Goal: Use online tool/utility

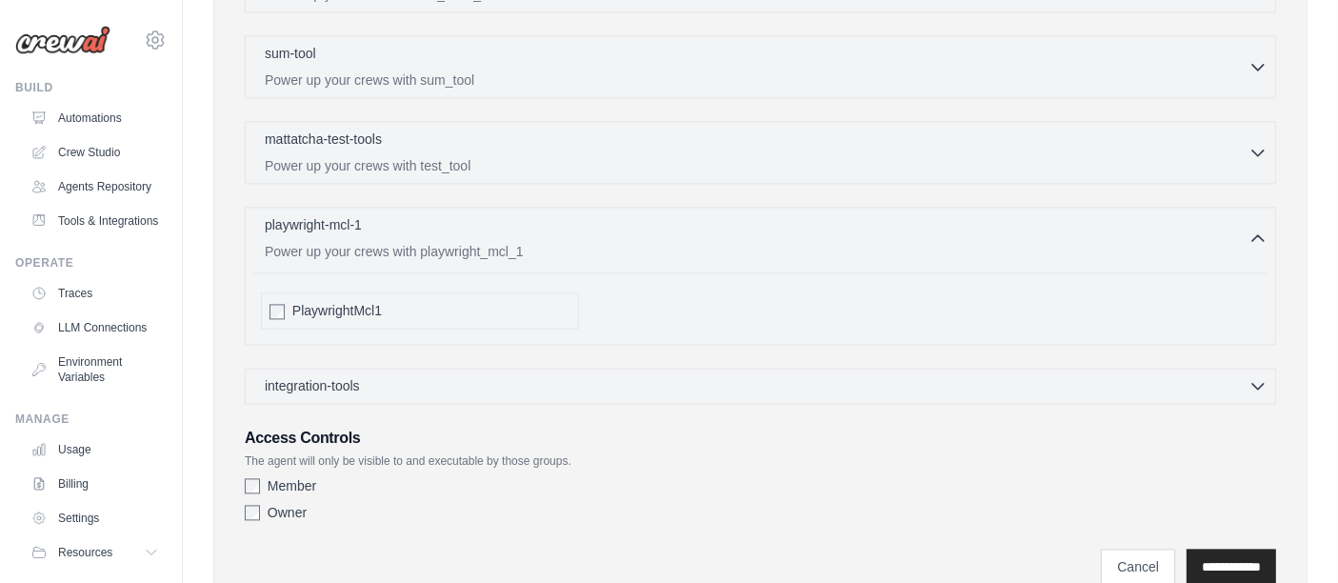
scroll to position [3912, 0]
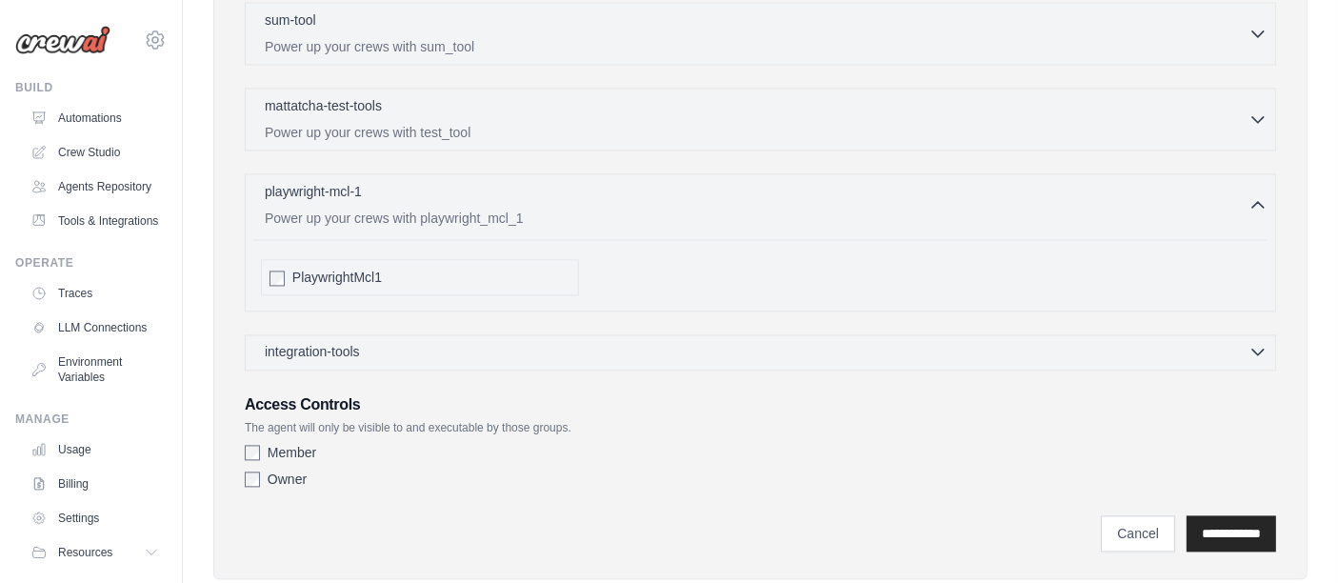
click at [379, 342] on div "integration-tools 0 selected" at bounding box center [766, 351] width 1003 height 19
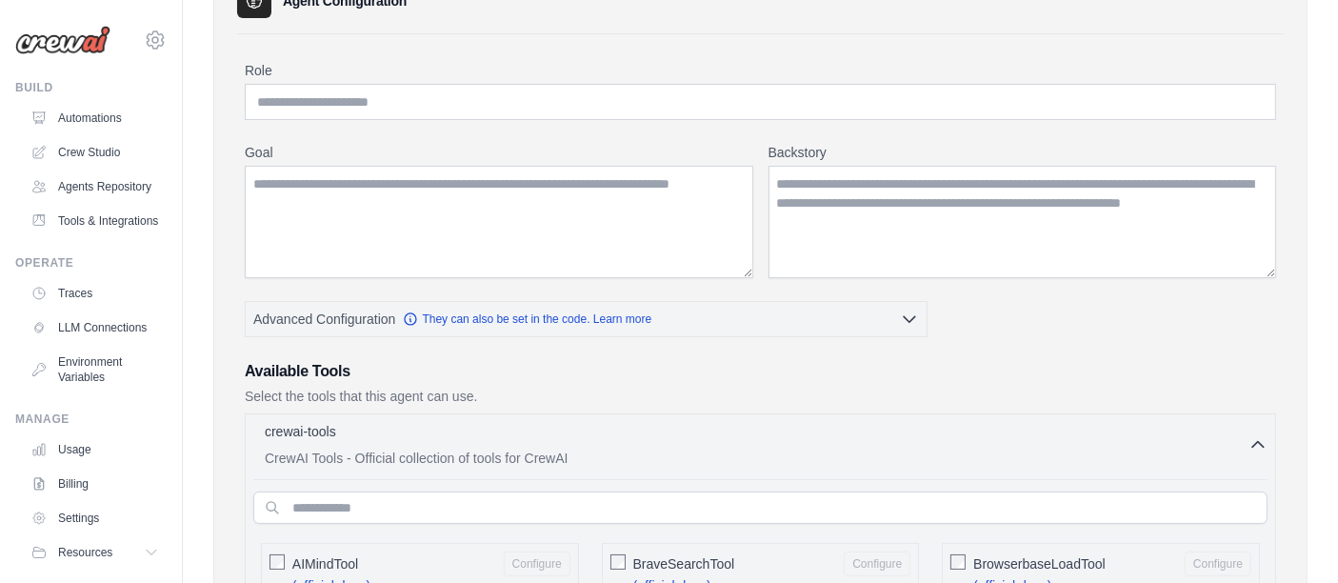
scroll to position [0, 0]
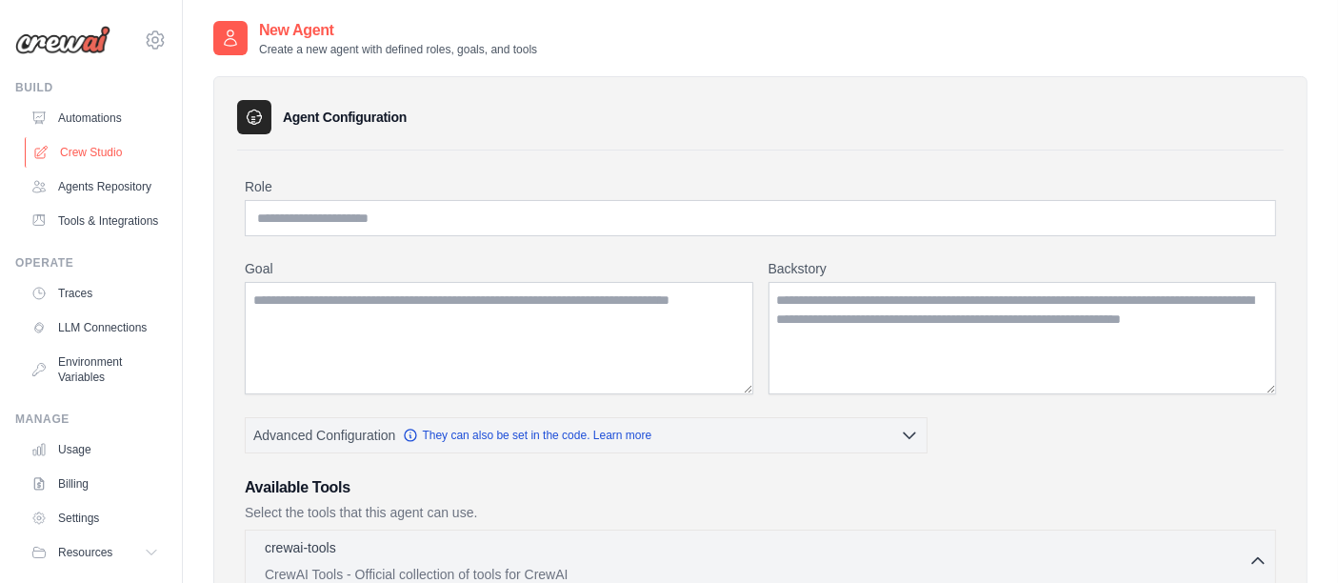
click at [97, 148] on link "Crew Studio" at bounding box center [97, 152] width 144 height 30
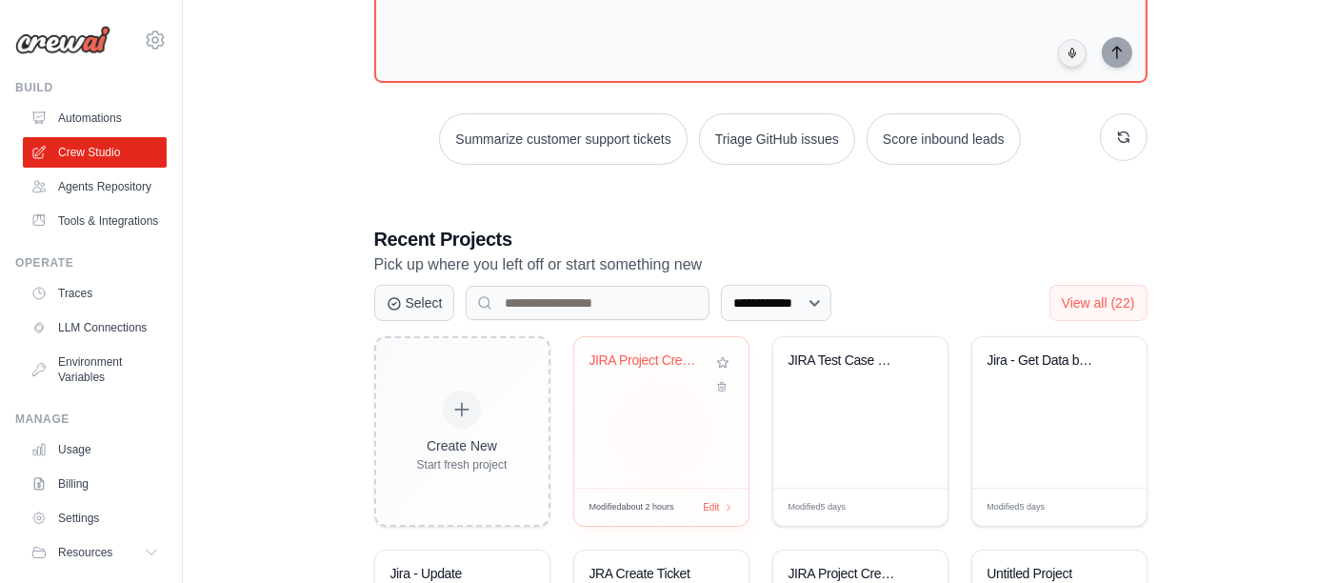
scroll to position [211, 0]
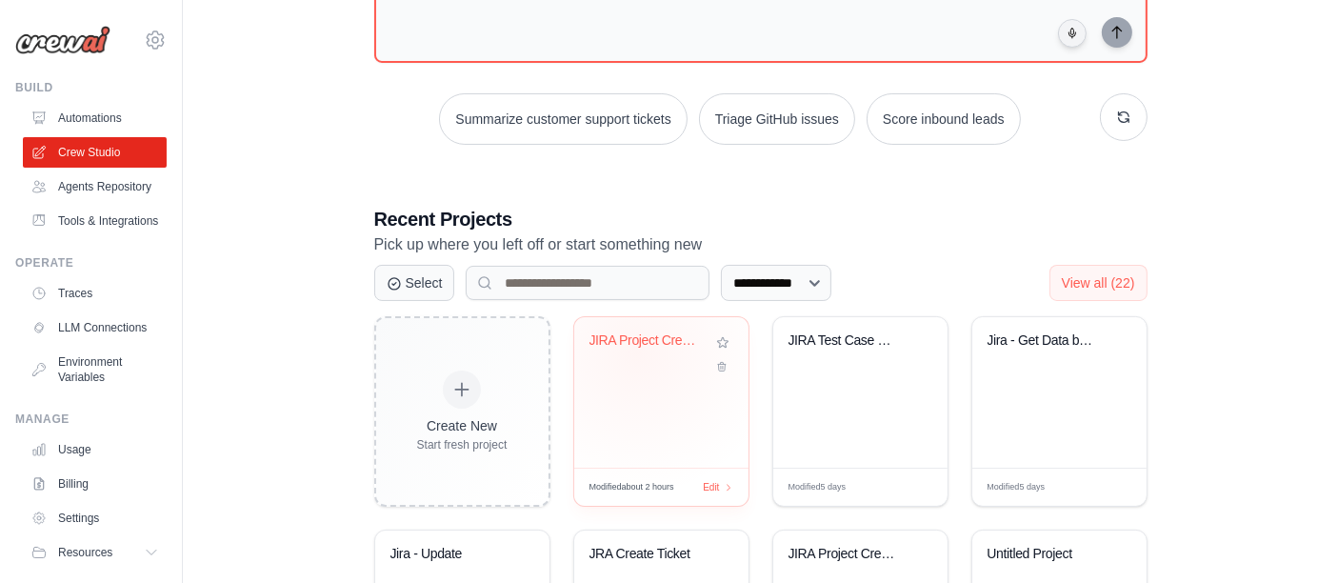
click at [637, 352] on div "JIRA Project Creator" at bounding box center [647, 344] width 115 height 25
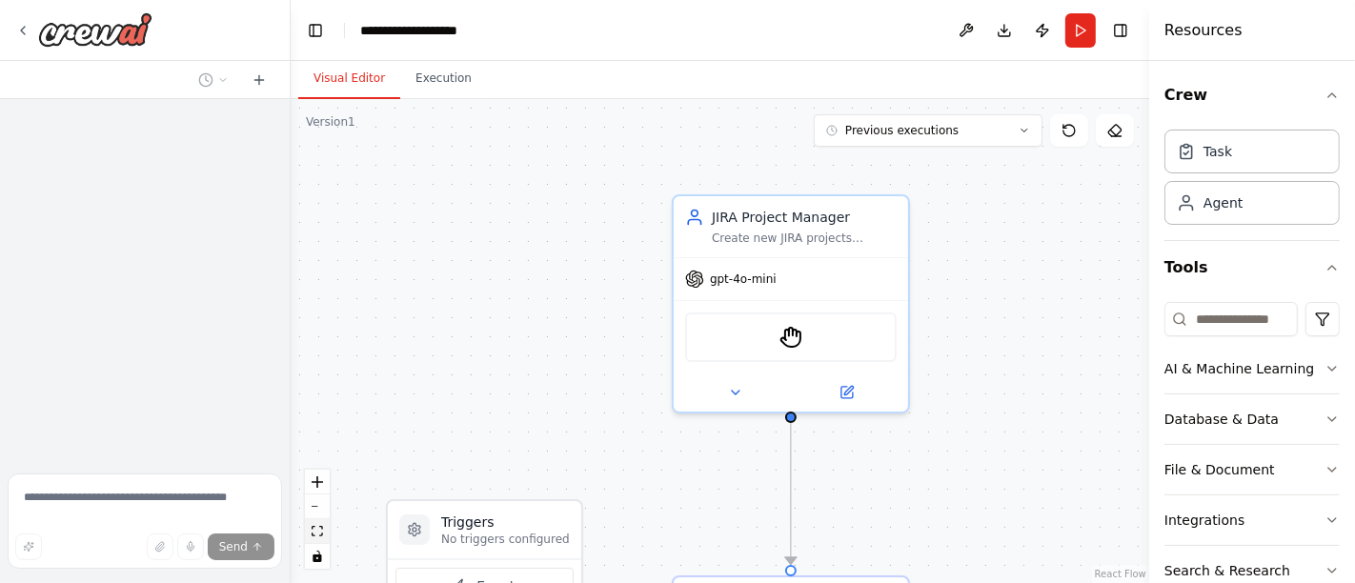
click at [319, 529] on icon "fit view" at bounding box center [317, 531] width 11 height 10
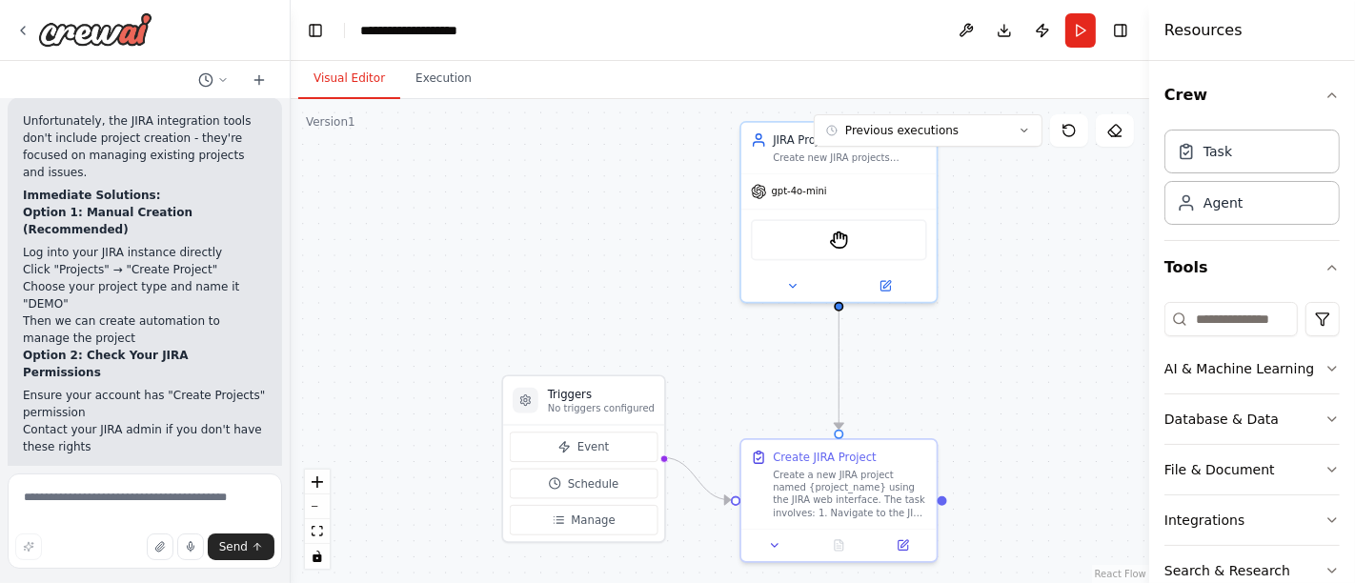
scroll to position [4513, 0]
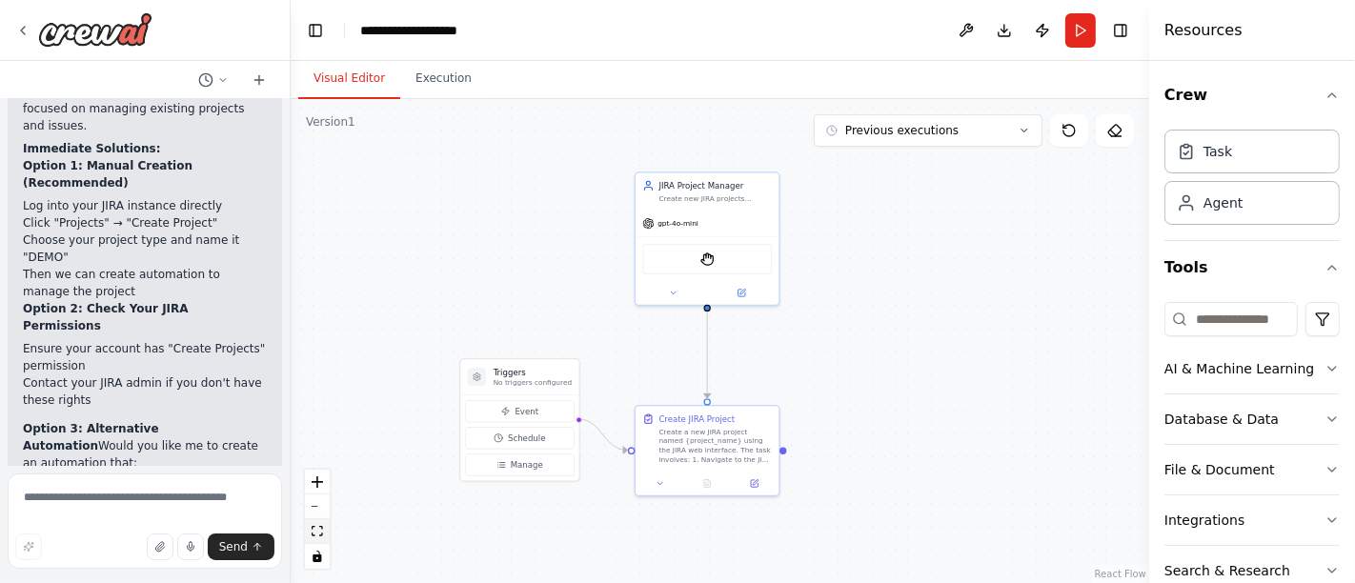
click at [319, 531] on icon "fit view" at bounding box center [317, 531] width 11 height 10
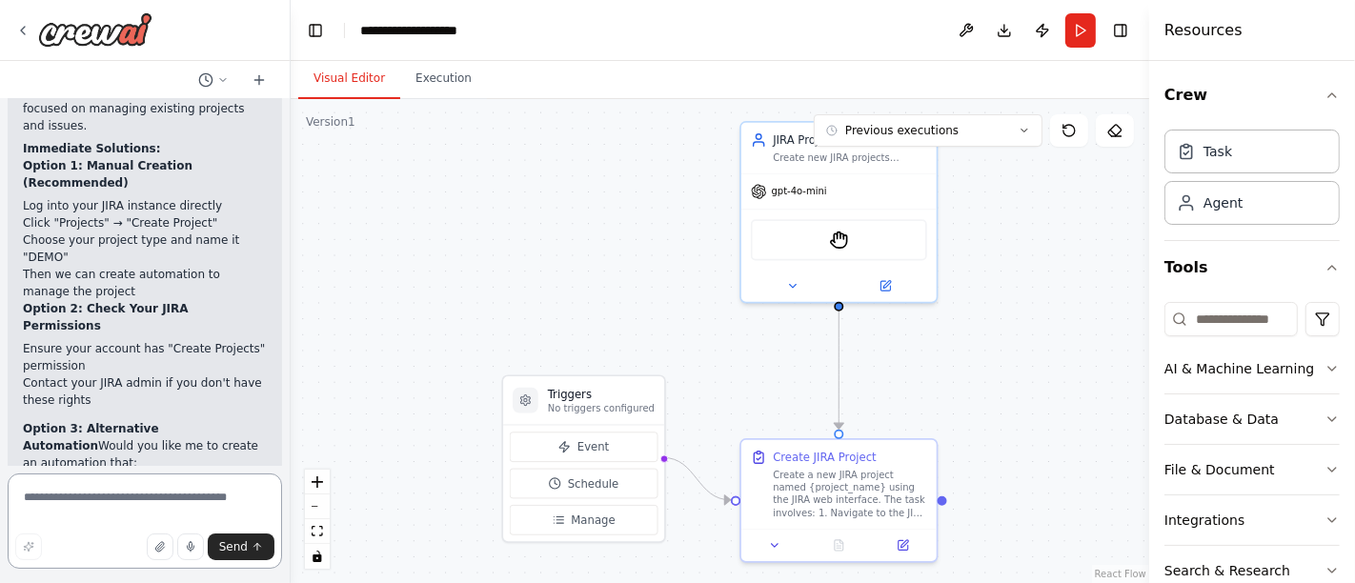
click at [157, 505] on textarea at bounding box center [145, 520] width 274 height 95
click at [58, 499] on textarea "**********" at bounding box center [145, 520] width 274 height 95
click at [133, 505] on textarea "**********" at bounding box center [145, 520] width 274 height 95
click at [229, 509] on textarea "**********" at bounding box center [145, 520] width 274 height 95
type textarea "**********"
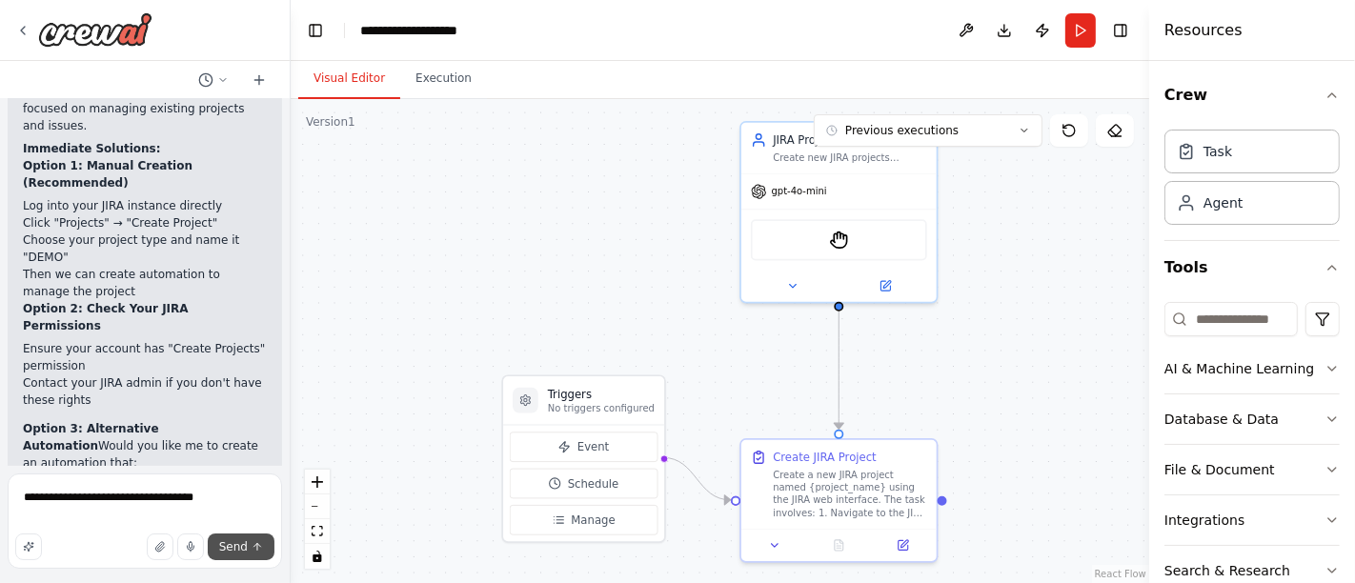
click at [233, 542] on span "Send" at bounding box center [233, 546] width 29 height 15
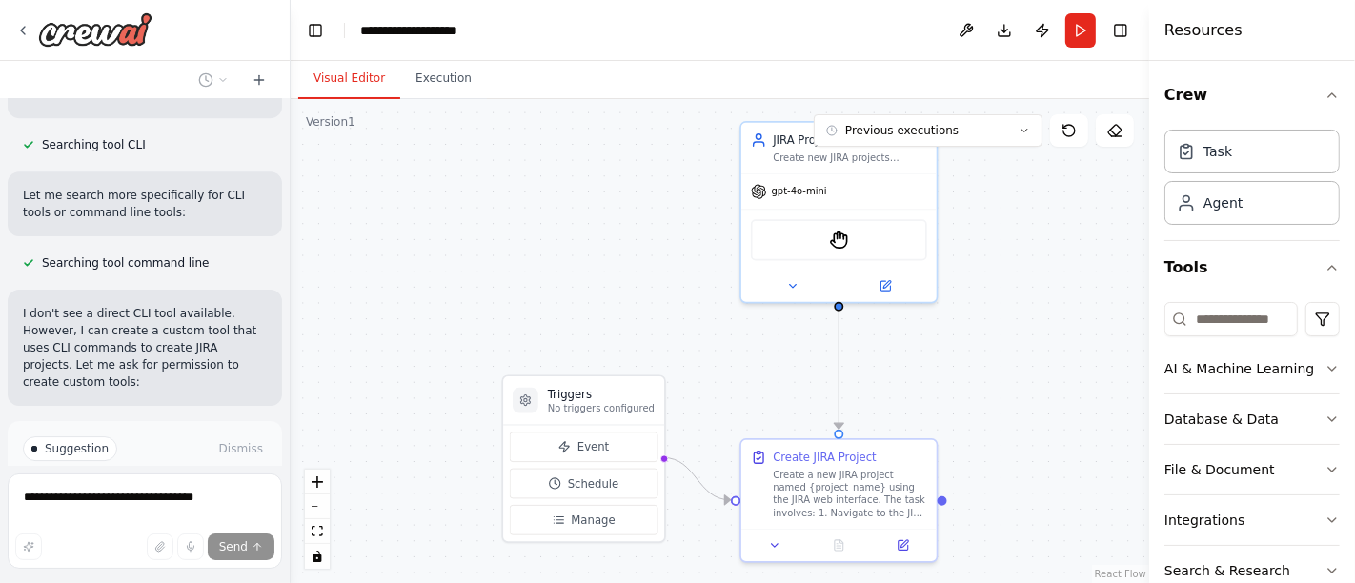
scroll to position [5244, 0]
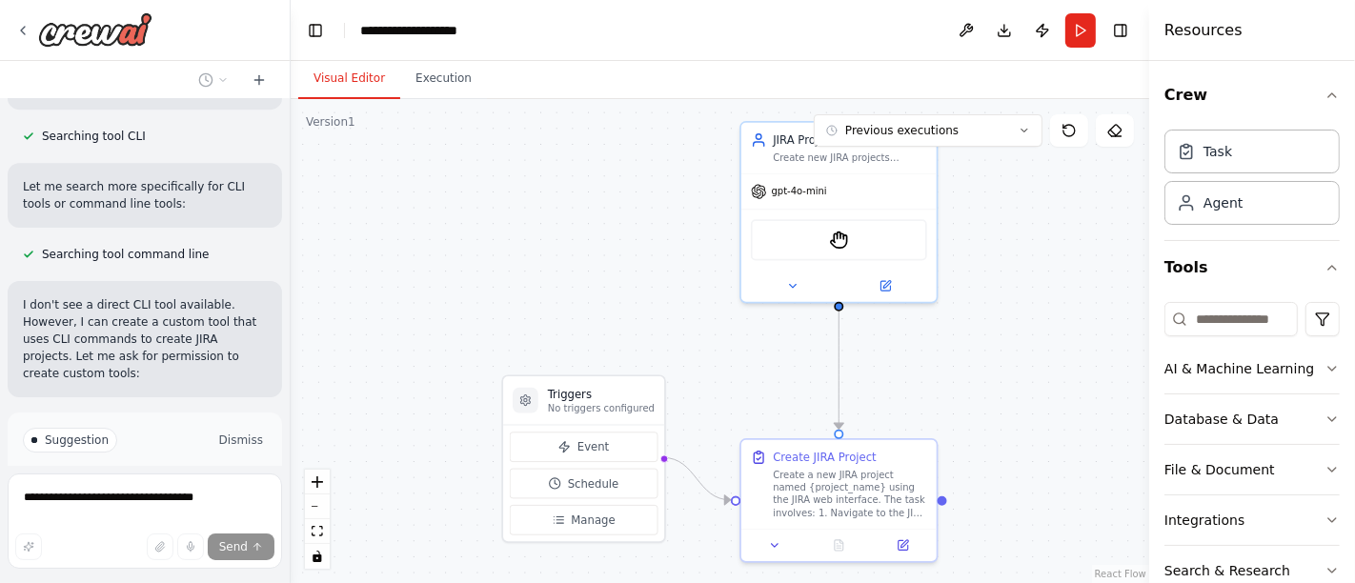
click at [228, 431] on button "Dismiss" at bounding box center [240, 440] width 51 height 19
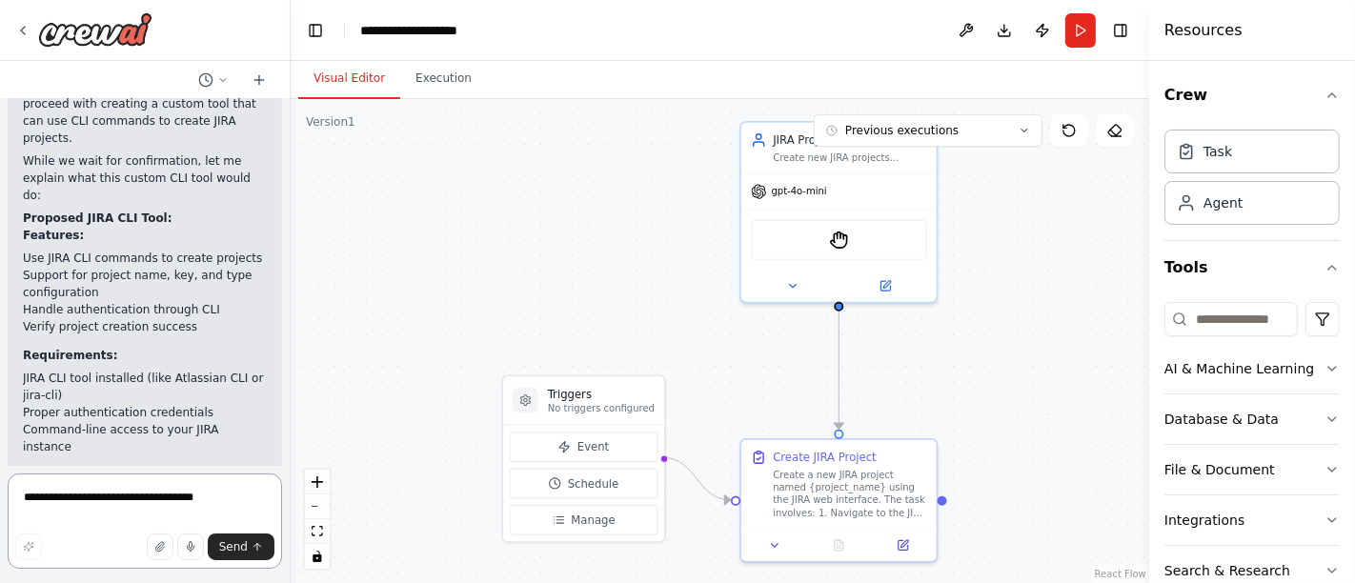
scroll to position [5646, 0]
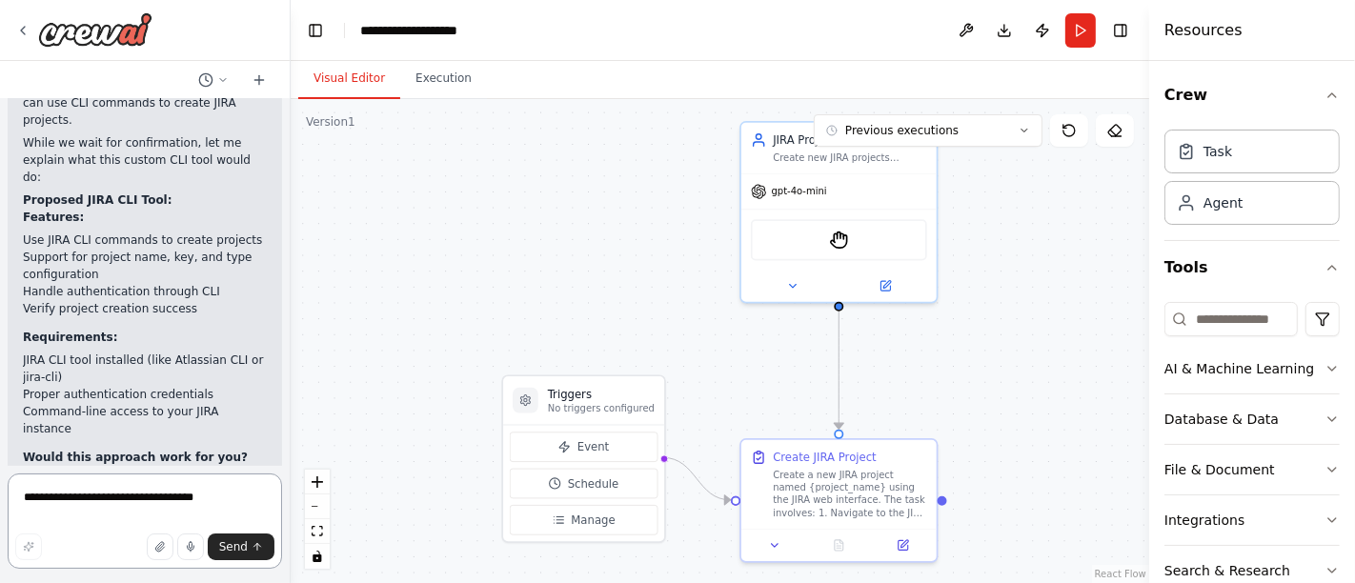
click at [147, 505] on textarea "**********" at bounding box center [145, 520] width 274 height 95
type textarea "**********"
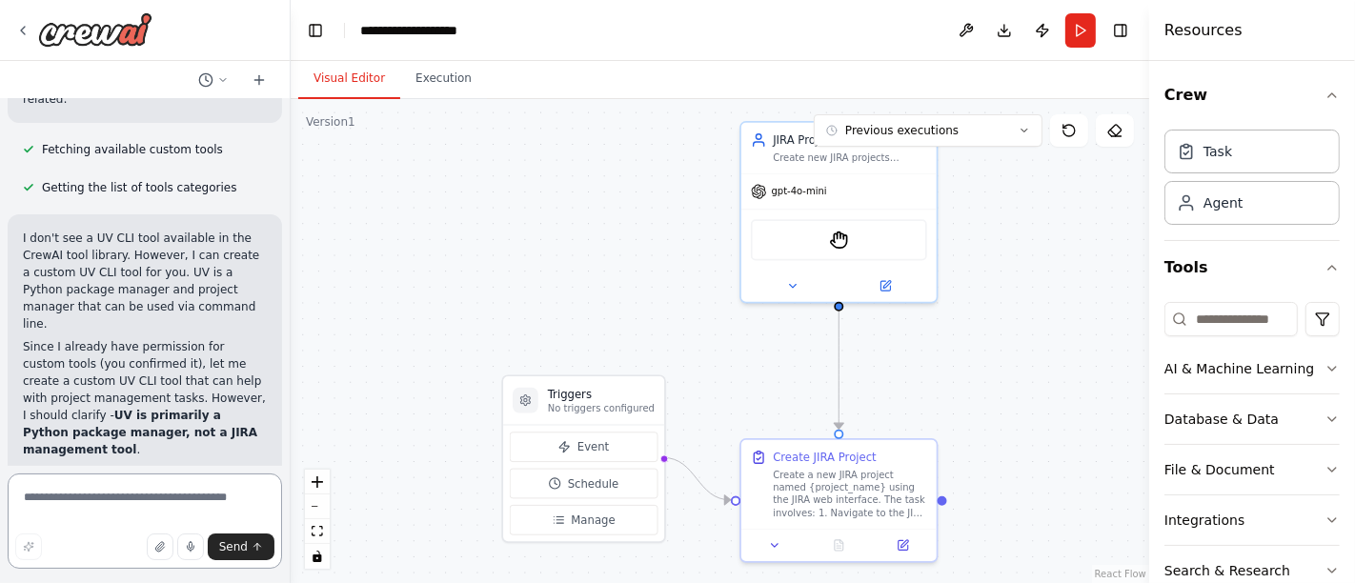
scroll to position [6707, 0]
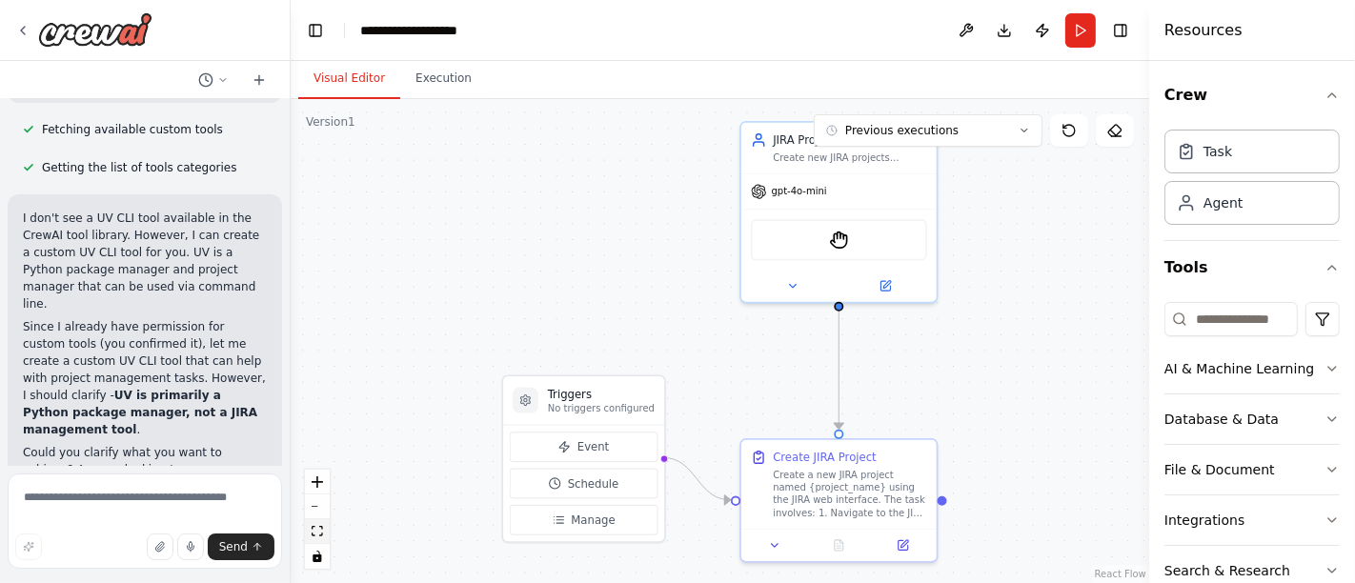
click at [318, 532] on icon "fit view" at bounding box center [317, 531] width 11 height 10
click at [315, 536] on icon "fit view" at bounding box center [317, 531] width 11 height 10
click at [26, 30] on icon at bounding box center [22, 30] width 15 height 15
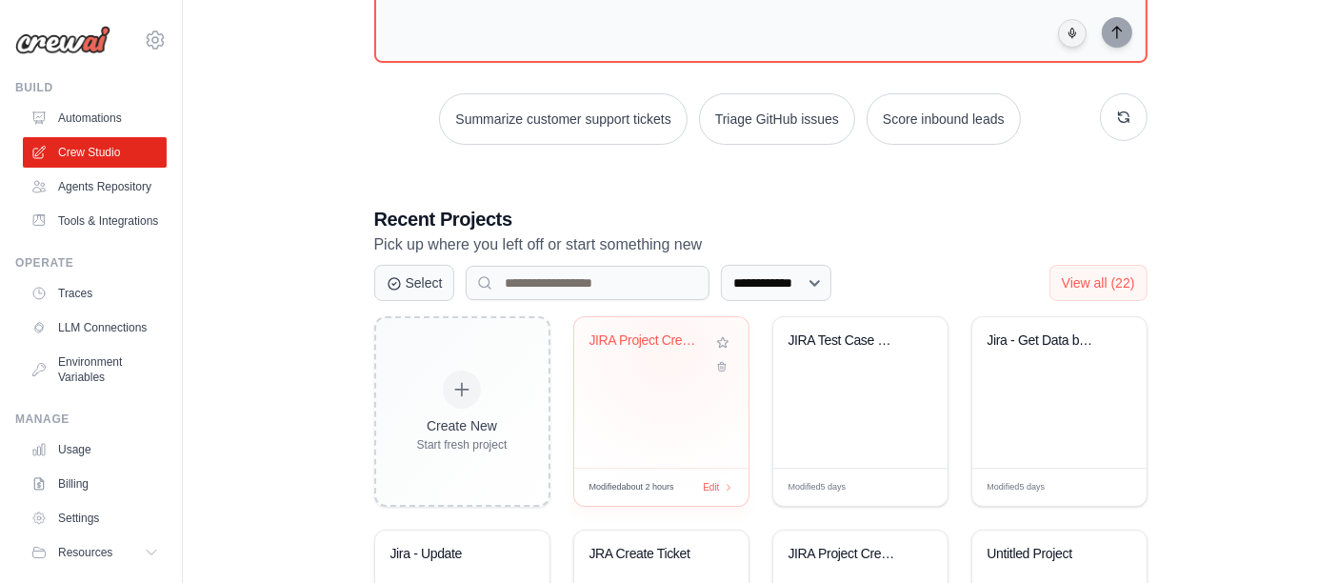
click at [669, 349] on div "JIRA Project Creator" at bounding box center [647, 344] width 115 height 25
click at [855, 373] on div "JIRA Test Case Generators" at bounding box center [861, 392] width 174 height 151
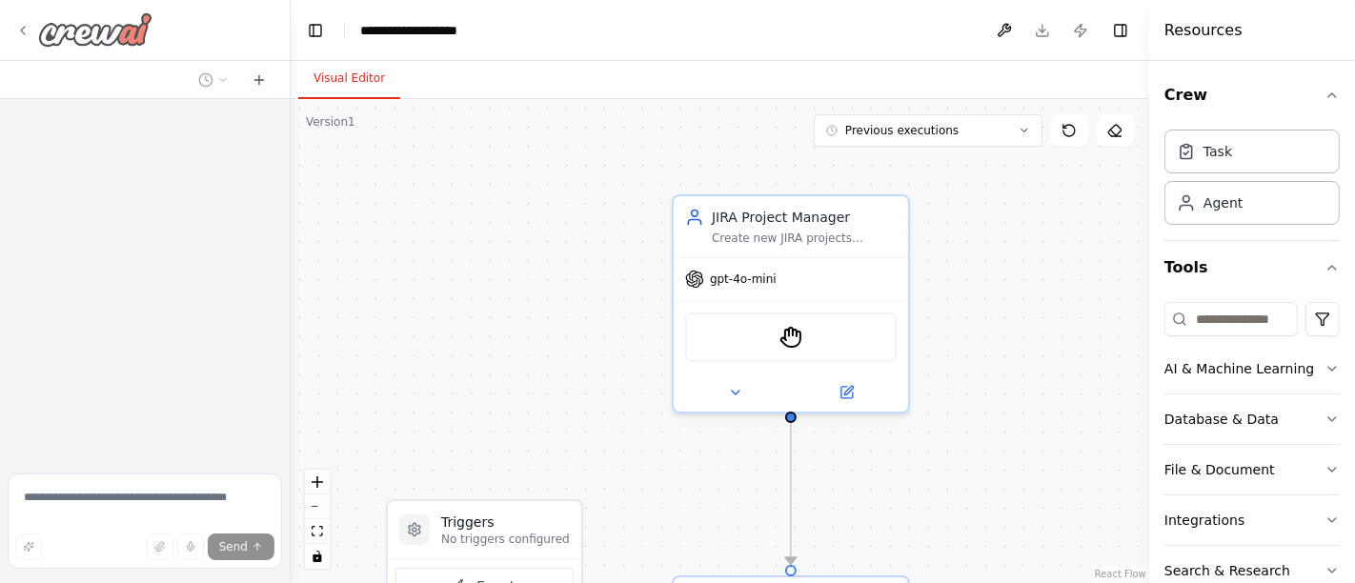
click at [21, 27] on icon at bounding box center [22, 30] width 15 height 15
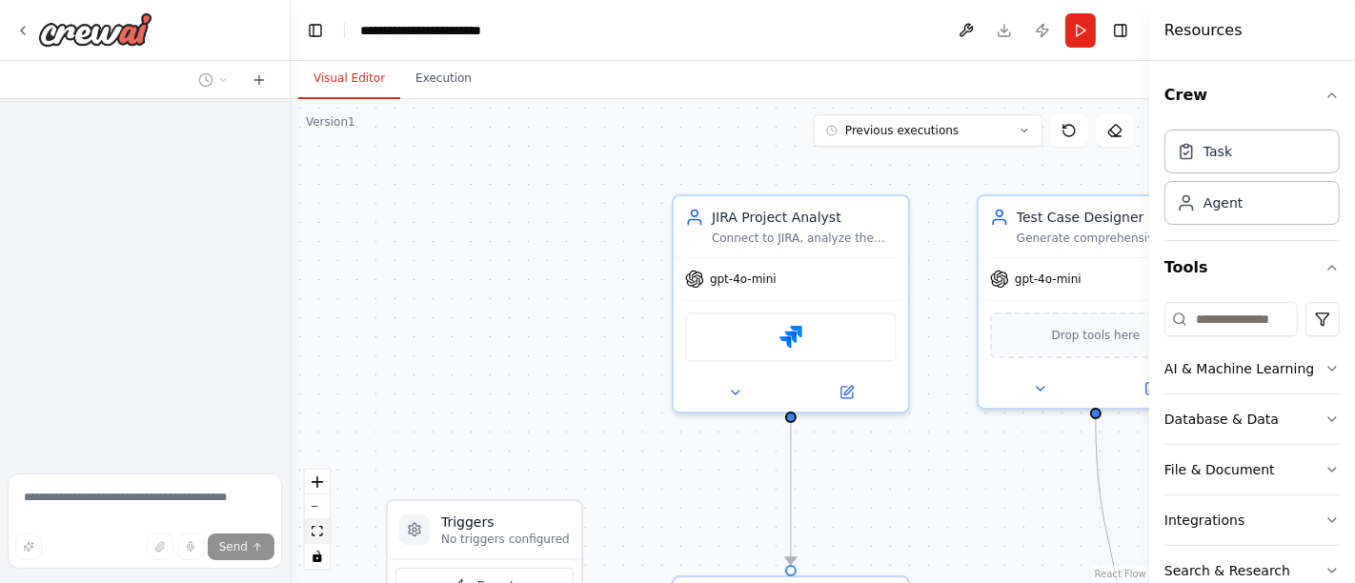
click at [315, 530] on icon "fit view" at bounding box center [317, 531] width 11 height 10
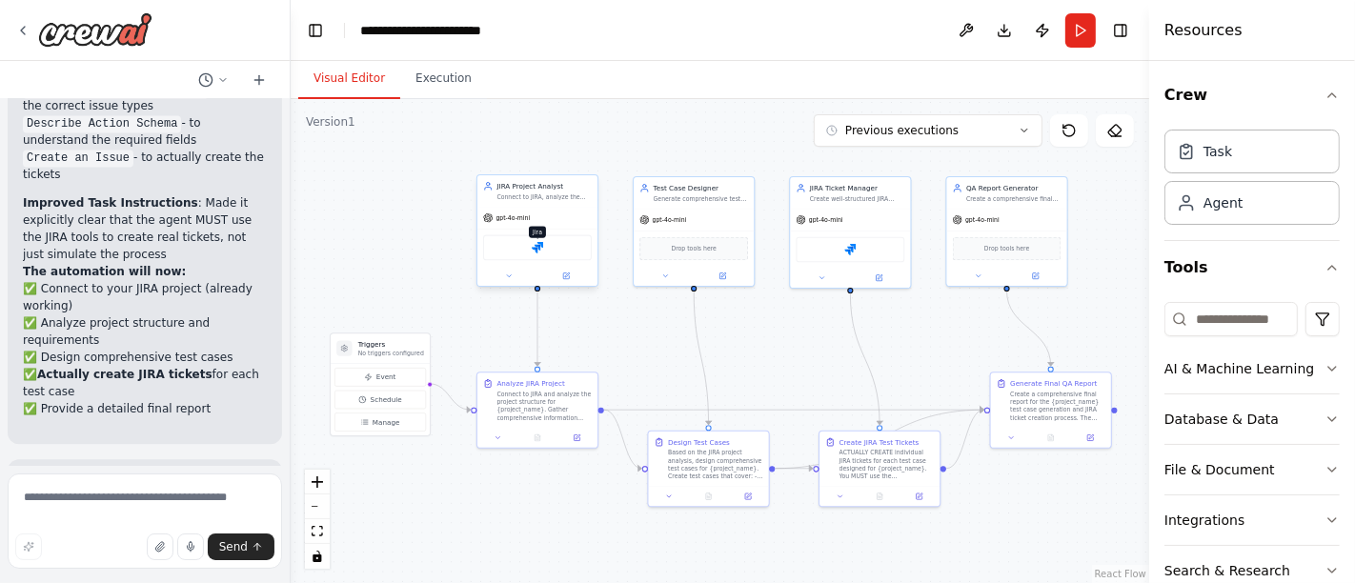
scroll to position [3678, 0]
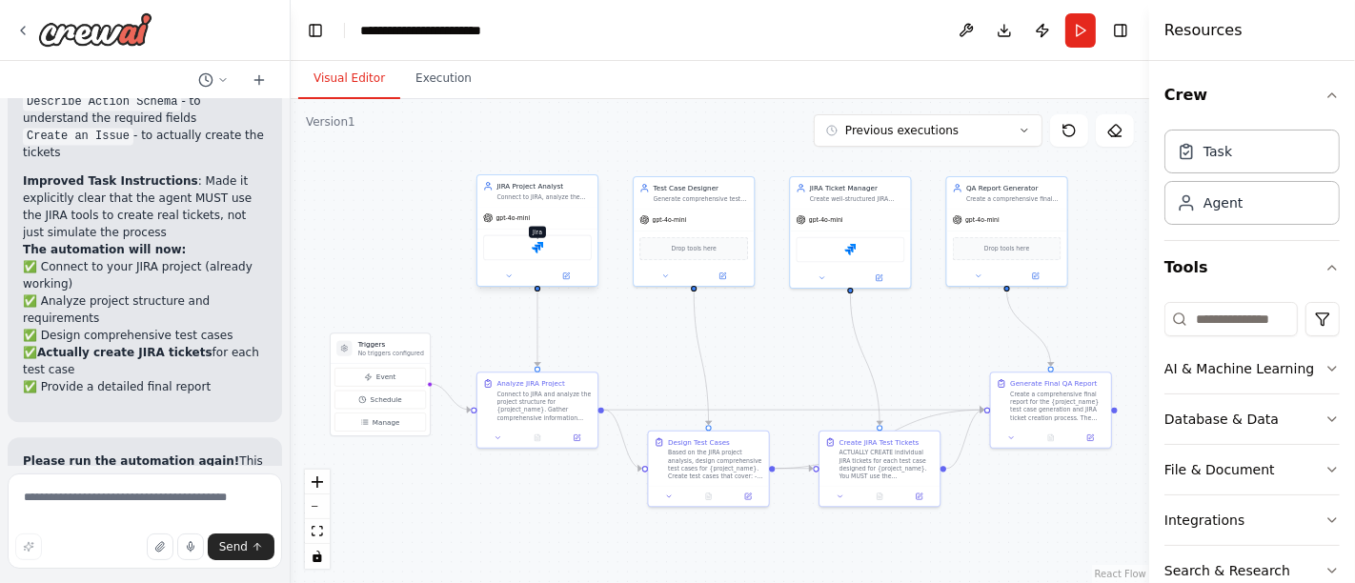
click at [538, 243] on img at bounding box center [537, 247] width 11 height 11
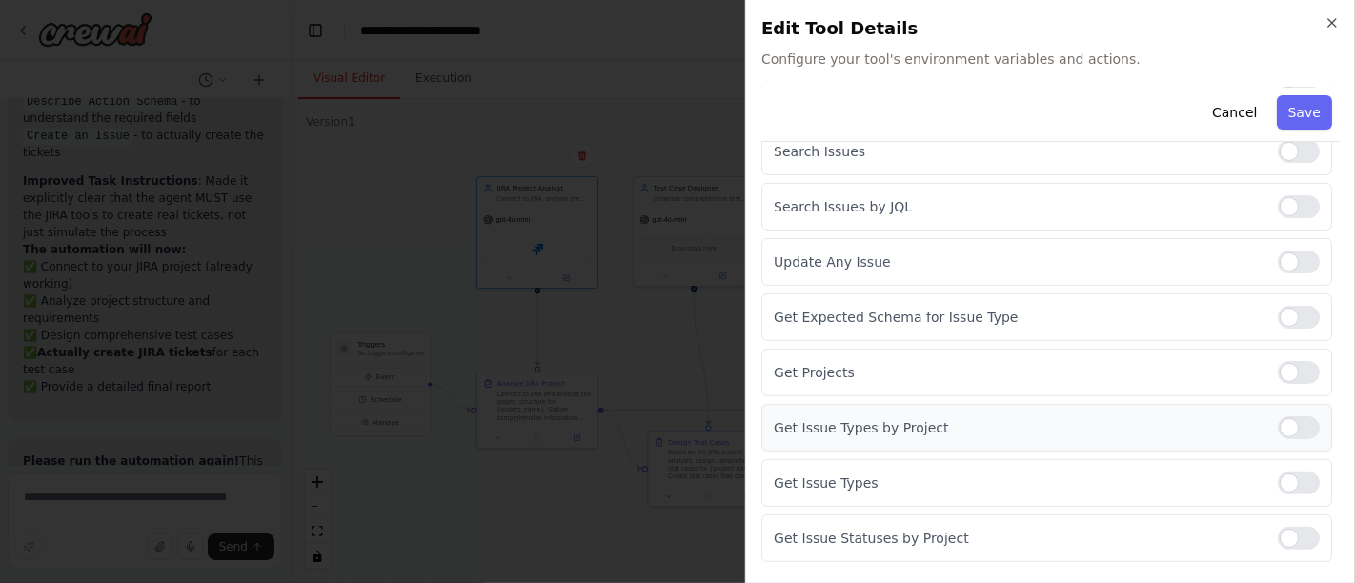
scroll to position [430, 0]
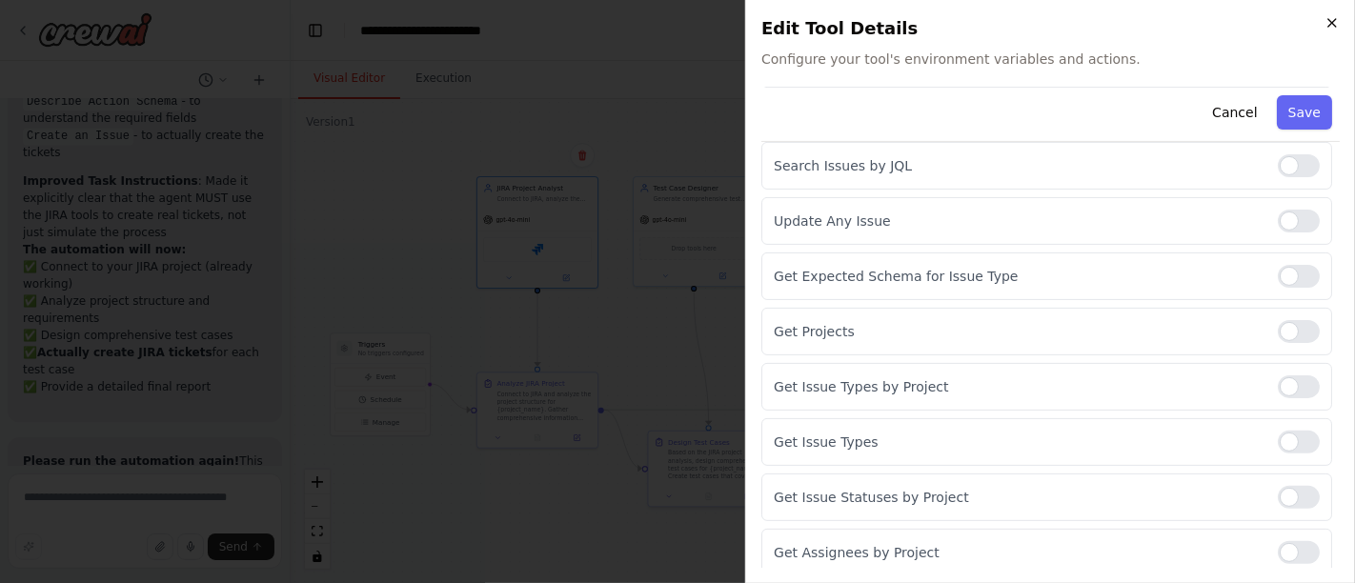
click at [1331, 21] on icon "button" at bounding box center [1331, 22] width 15 height 15
